Goal: Information Seeking & Learning: Learn about a topic

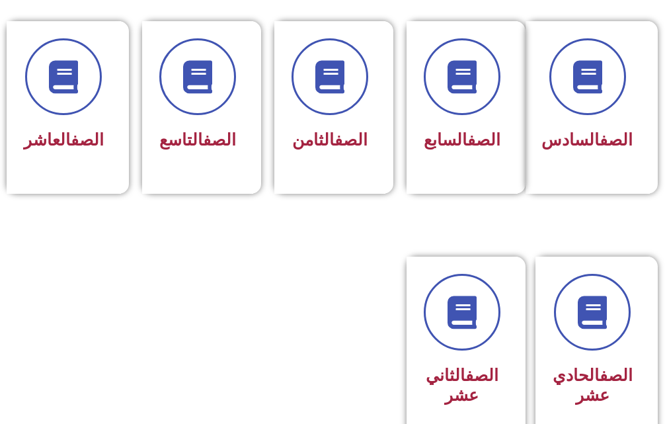
scroll to position [794, 0]
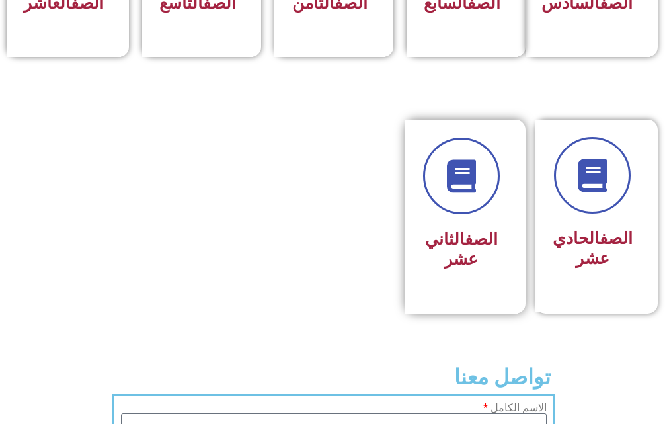
click at [445, 241] on div "الصف الثاني عشر" at bounding box center [461, 207] width 77 height 138
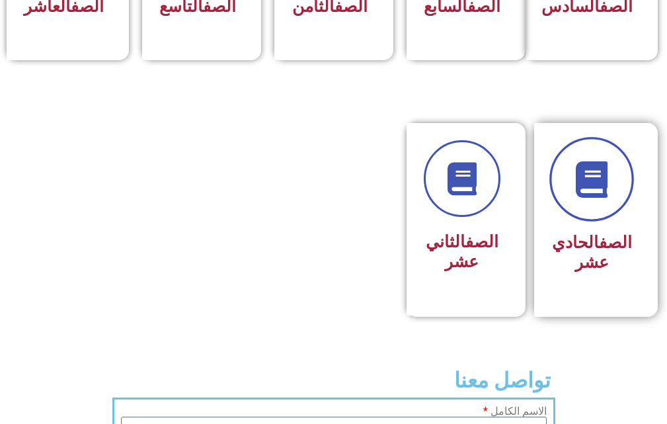
click at [602, 218] on link at bounding box center [592, 180] width 85 height 85
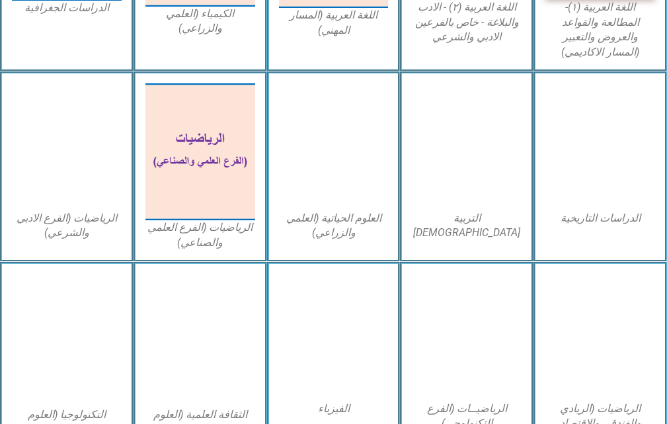
scroll to position [595, 0]
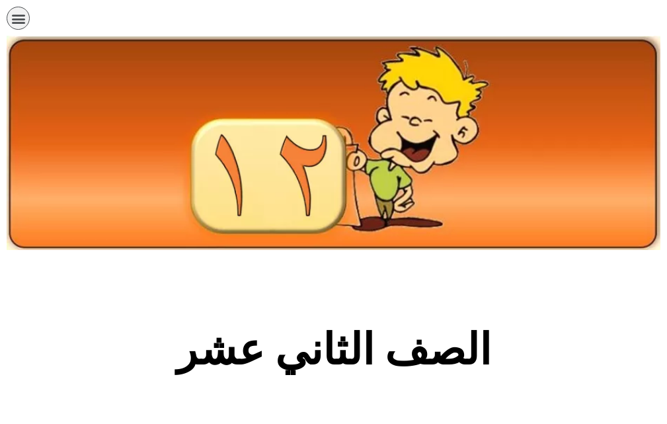
click at [17, 19] on icon "כפתור פתיחת תפריט" at bounding box center [18, 18] width 15 height 15
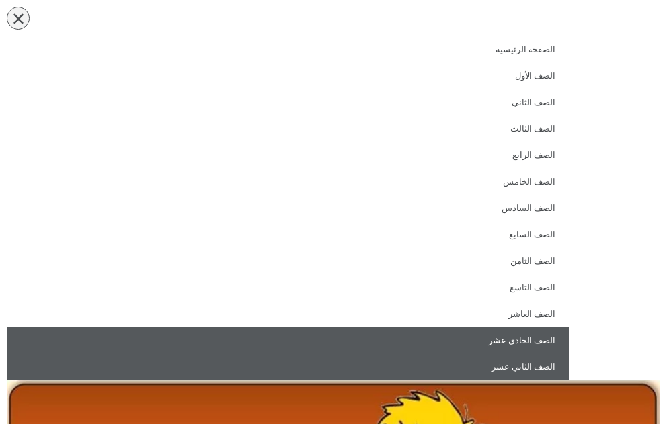
click at [567, 349] on link "الصف الحادي عشر" at bounding box center [288, 340] width 562 height 26
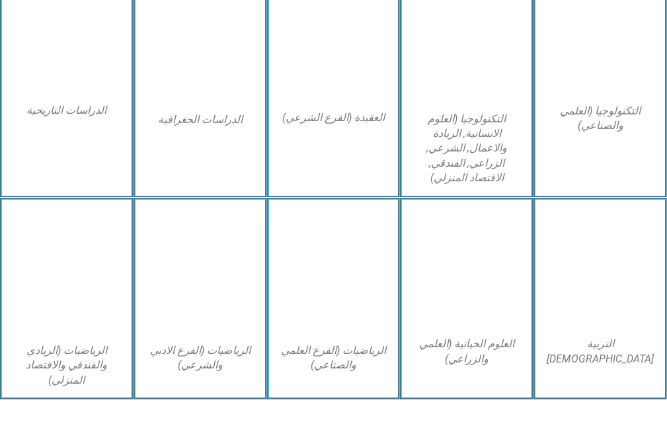
scroll to position [1058, 0]
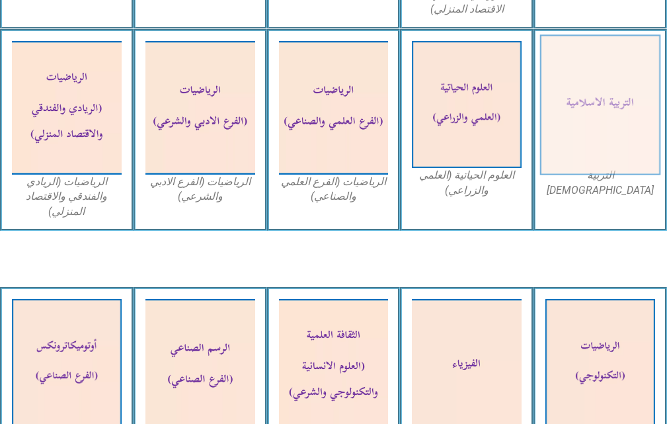
click at [602, 129] on img at bounding box center [600, 104] width 120 height 140
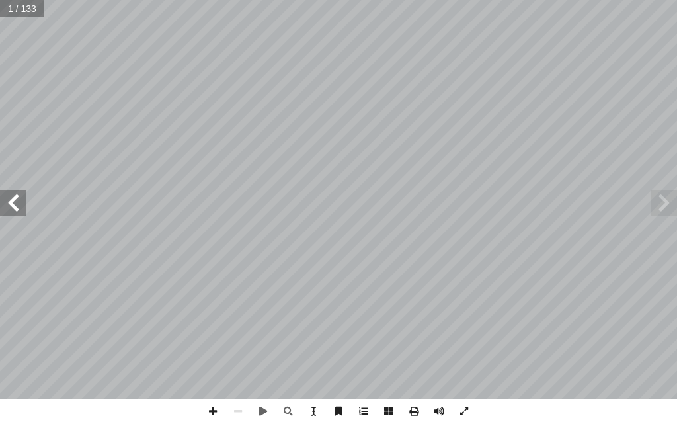
click at [8, 194] on span at bounding box center [13, 203] width 26 height 26
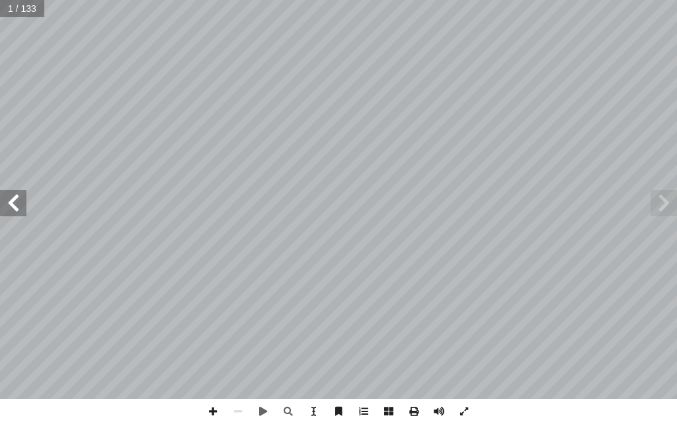
click at [8, 194] on span at bounding box center [13, 203] width 26 height 26
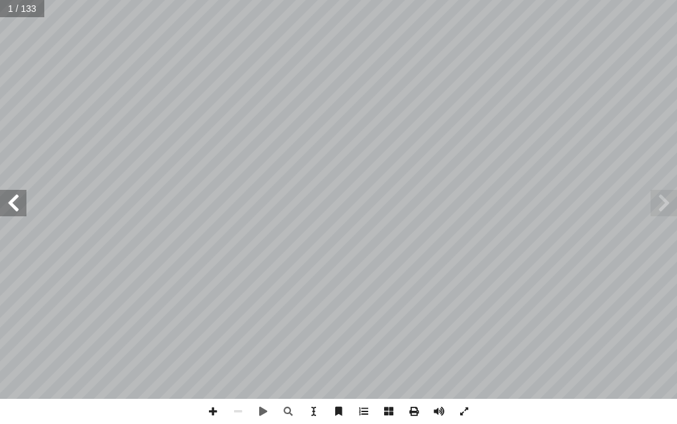
click at [8, 194] on span at bounding box center [13, 203] width 26 height 26
click at [7, 194] on span at bounding box center [13, 203] width 26 height 26
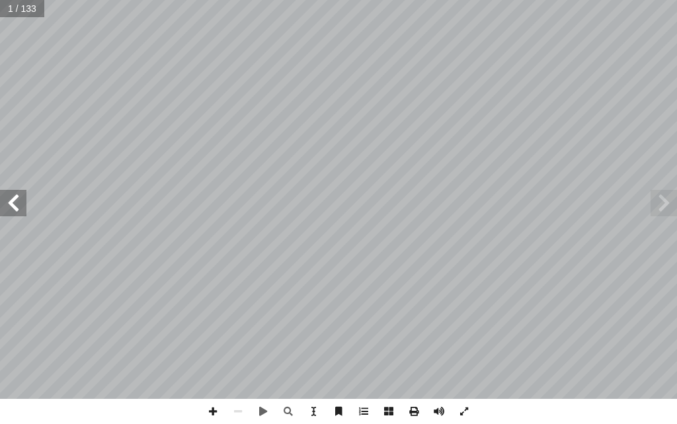
click at [7, 194] on span at bounding box center [13, 203] width 26 height 26
click at [6, 194] on span at bounding box center [13, 203] width 26 height 26
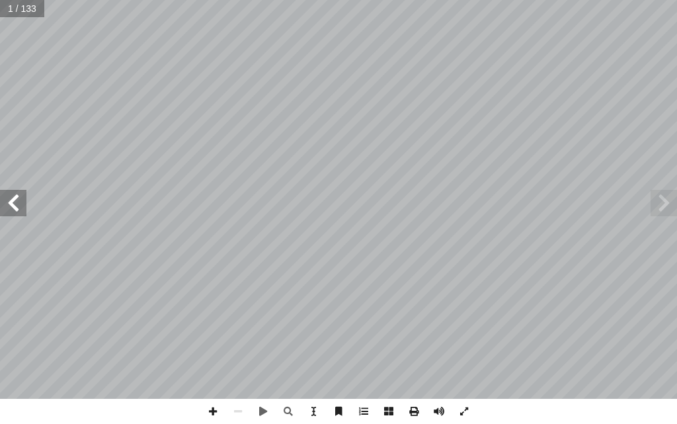
click at [6, 194] on span at bounding box center [13, 203] width 26 height 26
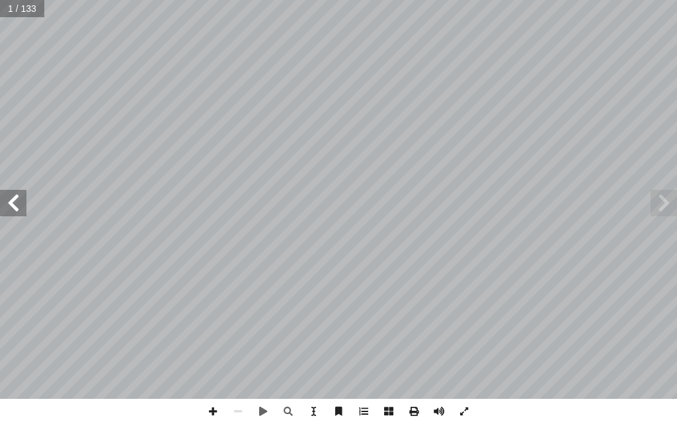
click at [6, 194] on span at bounding box center [13, 203] width 26 height 26
click at [5, 194] on span at bounding box center [13, 203] width 26 height 26
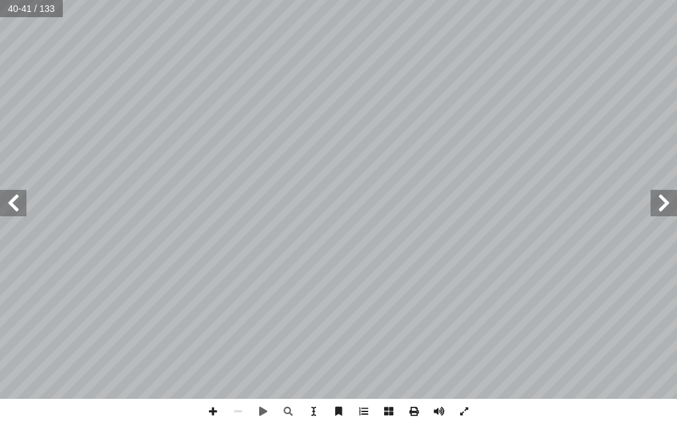
click at [5, 194] on span at bounding box center [13, 203] width 26 height 26
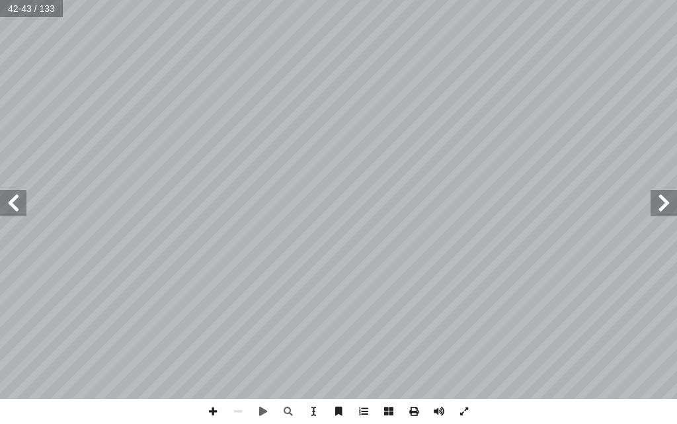
click at [5, 194] on span at bounding box center [13, 203] width 26 height 26
click at [16, 192] on span at bounding box center [13, 203] width 26 height 26
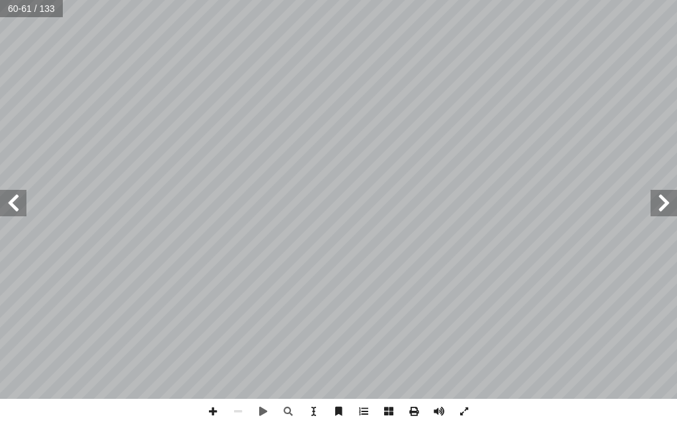
click at [656, 198] on span at bounding box center [664, 203] width 26 height 26
click at [25, 195] on span at bounding box center [13, 203] width 26 height 26
click at [13, 190] on span at bounding box center [13, 203] width 26 height 26
click at [657, 213] on span at bounding box center [664, 203] width 26 height 26
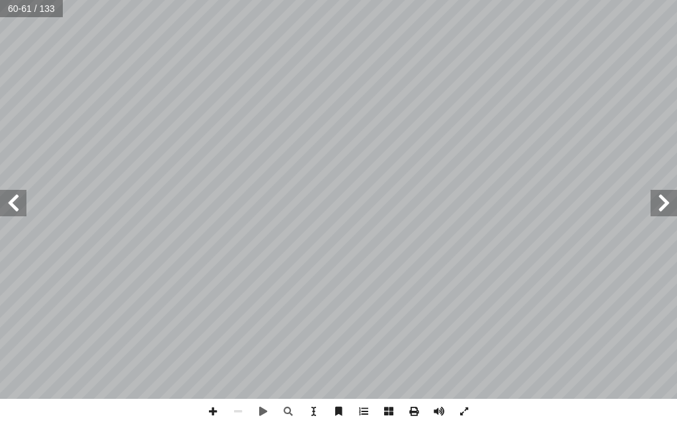
click at [656, 212] on span at bounding box center [664, 203] width 26 height 26
click at [655, 212] on span at bounding box center [664, 203] width 26 height 26
click at [653, 212] on span at bounding box center [664, 203] width 26 height 26
click at [651, 212] on span at bounding box center [664, 203] width 26 height 26
click at [659, 204] on span at bounding box center [664, 203] width 26 height 26
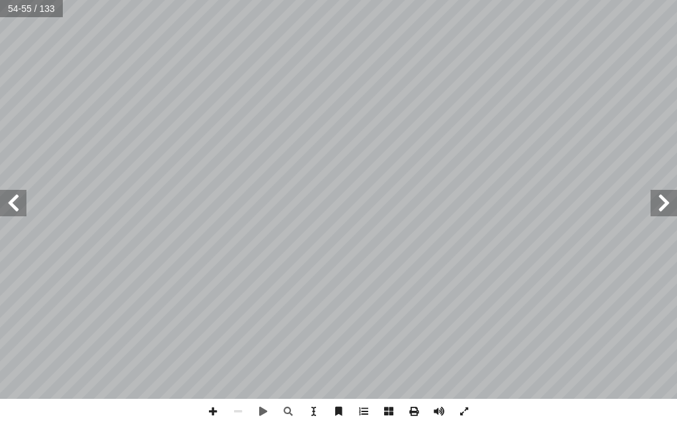
click at [659, 204] on span at bounding box center [664, 203] width 26 height 26
click at [658, 204] on span at bounding box center [664, 203] width 26 height 26
click at [657, 204] on span at bounding box center [664, 203] width 26 height 26
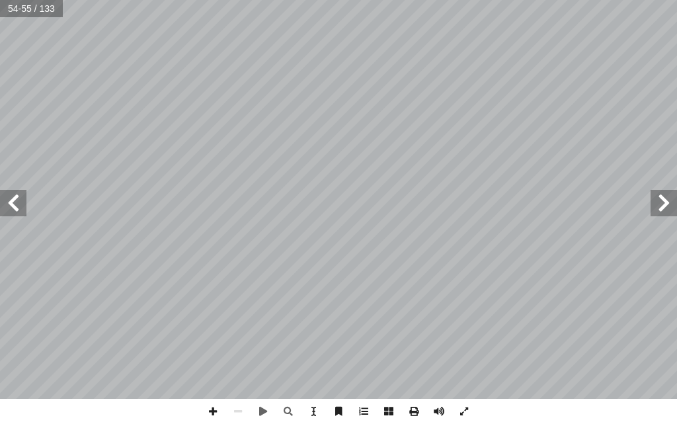
click at [657, 204] on span at bounding box center [664, 203] width 26 height 26
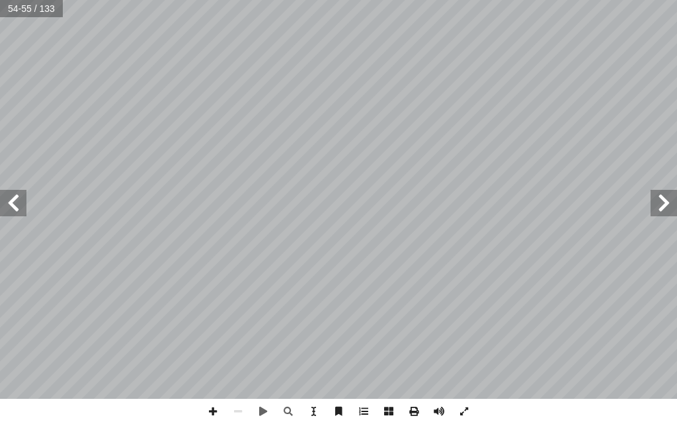
click at [656, 204] on span at bounding box center [664, 203] width 26 height 26
click at [655, 204] on span at bounding box center [664, 203] width 26 height 26
click at [653, 205] on span at bounding box center [664, 203] width 26 height 26
click at [651, 206] on span at bounding box center [664, 203] width 26 height 26
click at [648, 206] on div "٤ 9 تي: أ ي� � ّ حيحة لكل مم َّ بة الص � ج إ مز ال� ر َ حول ً ضع دائرة أ ا - ٢ …" at bounding box center [338, 199] width 677 height 399
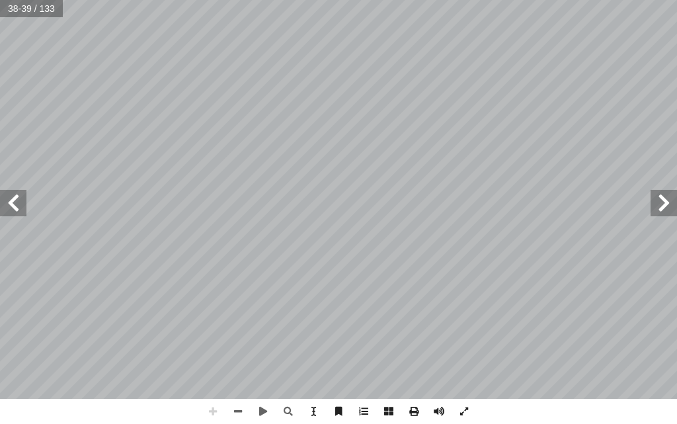
click at [660, 202] on span at bounding box center [664, 203] width 26 height 26
click at [241, 408] on span at bounding box center [238, 411] width 25 height 25
click at [241, 407] on span at bounding box center [238, 411] width 25 height 25
click at [657, 204] on span at bounding box center [664, 203] width 26 height 26
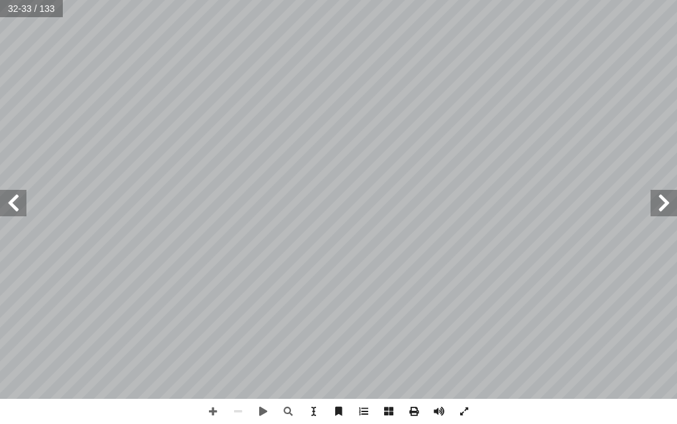
click at [655, 204] on span at bounding box center [664, 203] width 26 height 26
click at [218, 411] on span at bounding box center [212, 411] width 25 height 25
